Goal: Entertainment & Leisure: Consume media (video, audio)

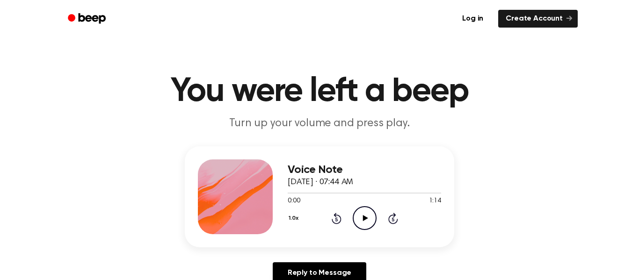
click at [365, 214] on icon "Play Audio" at bounding box center [365, 218] width 24 height 24
click at [334, 214] on icon at bounding box center [337, 218] width 10 height 11
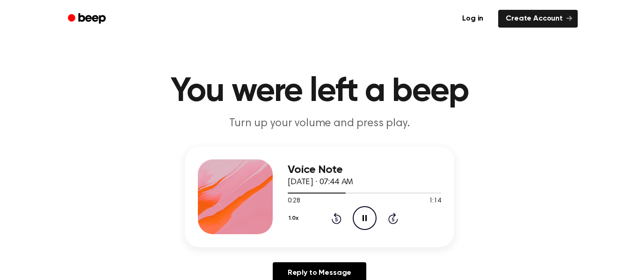
click at [334, 214] on icon at bounding box center [337, 218] width 10 height 11
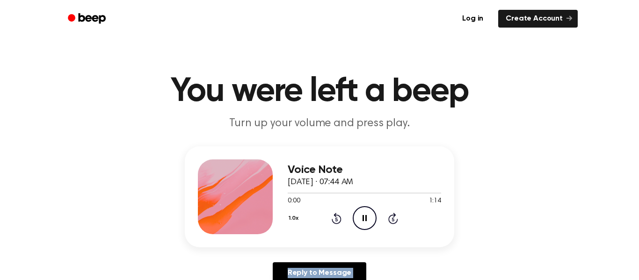
click at [334, 214] on icon at bounding box center [337, 218] width 10 height 11
click at [340, 221] on icon at bounding box center [337, 218] width 10 height 11
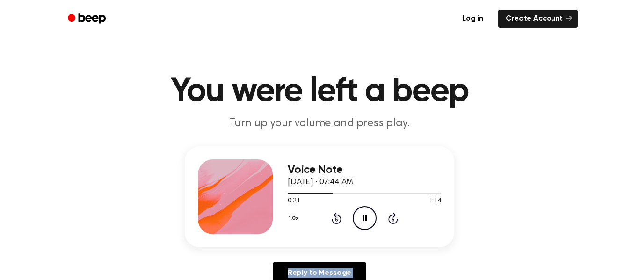
click at [340, 221] on icon at bounding box center [337, 218] width 10 height 11
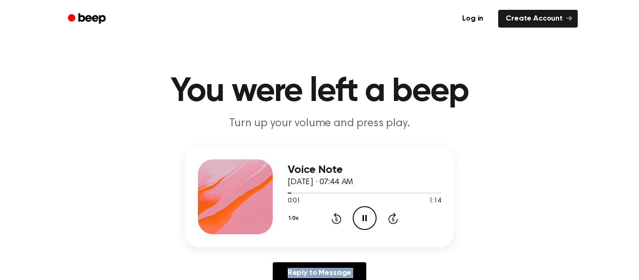
click at [340, 221] on icon at bounding box center [337, 218] width 10 height 11
click at [363, 220] on icon at bounding box center [365, 218] width 5 height 6
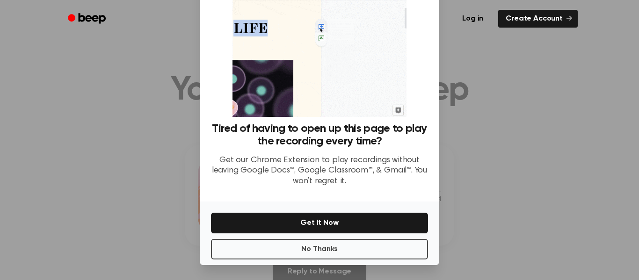
scroll to position [59, 0]
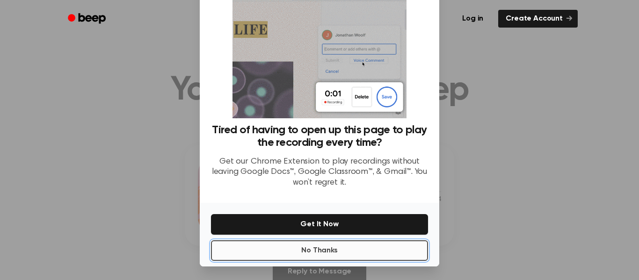
click at [332, 254] on button "No Thanks" at bounding box center [319, 251] width 217 height 21
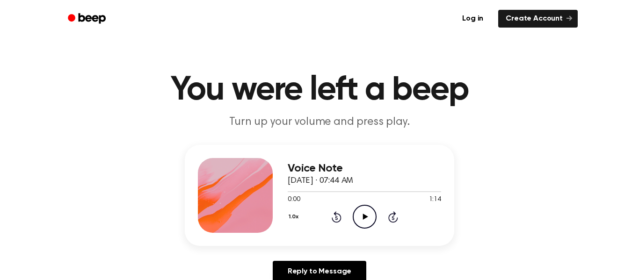
click at [362, 215] on icon "Play Audio" at bounding box center [365, 217] width 24 height 24
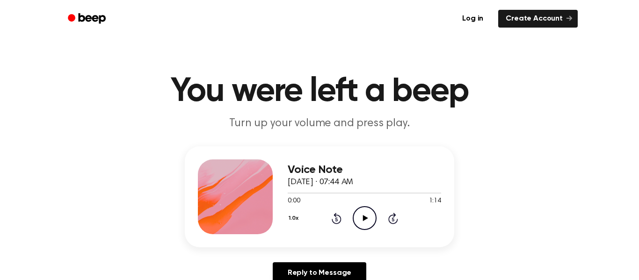
click at [373, 215] on icon "Play Audio" at bounding box center [365, 218] width 24 height 24
click at [373, 215] on icon "Pause Audio" at bounding box center [365, 218] width 24 height 24
